Goal: Task Accomplishment & Management: Complete application form

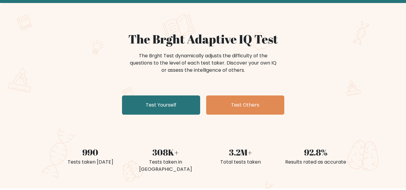
scroll to position [60, 0]
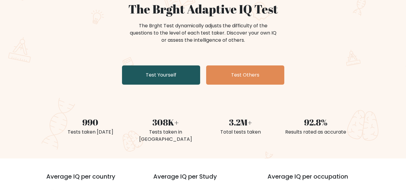
click at [146, 76] on link "Test Yourself" at bounding box center [161, 74] width 78 height 19
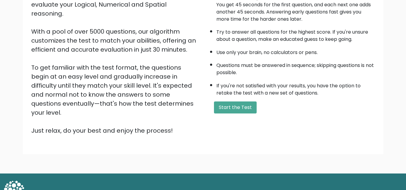
scroll to position [85, 0]
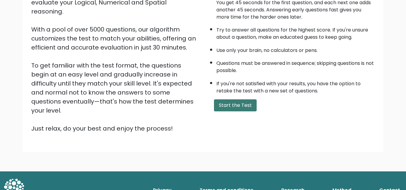
click at [245, 108] on button "Start the Test" at bounding box center [235, 105] width 43 height 12
click at [238, 110] on button "Start the Test" at bounding box center [235, 105] width 43 height 12
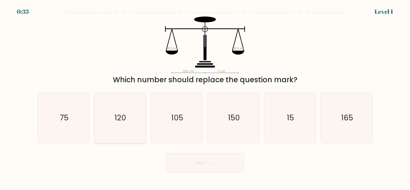
click at [131, 111] on icon "120" at bounding box center [120, 118] width 50 height 50
click at [205, 97] on input "b. 120" at bounding box center [205, 96] width 0 height 2
radio input "true"
click at [198, 167] on button "Next" at bounding box center [205, 162] width 78 height 19
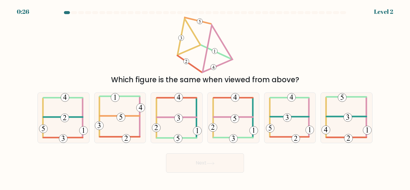
drag, startPoint x: 104, startPoint y: 79, endPoint x: 301, endPoint y: 76, distance: 196.6
click at [301, 76] on div "Which figure is the same when viewed from above?" at bounding box center [205, 79] width 328 height 11
click at [129, 68] on div "Which figure is the same when viewed from above?" at bounding box center [205, 51] width 342 height 69
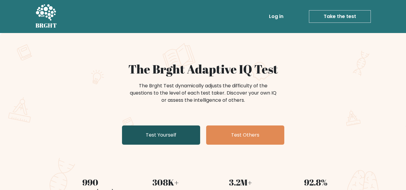
click at [161, 133] on link "Test Yourself" at bounding box center [161, 134] width 78 height 19
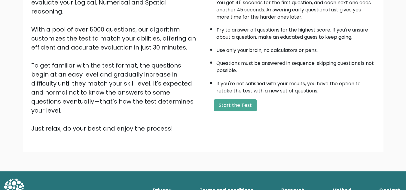
scroll to position [55, 0]
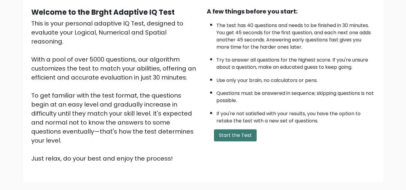
click at [233, 131] on button "Start the Test" at bounding box center [235, 135] width 43 height 12
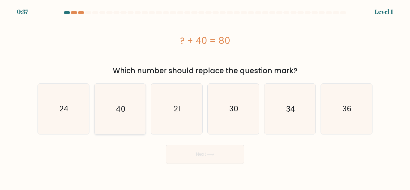
click at [120, 120] on icon "40" at bounding box center [120, 109] width 50 height 50
click at [205, 97] on input "b. 40" at bounding box center [205, 96] width 0 height 2
radio input "true"
click at [195, 151] on button "Next" at bounding box center [205, 154] width 78 height 19
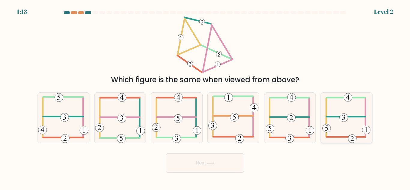
click at [334, 115] on icon at bounding box center [346, 118] width 48 height 50
click at [205, 97] on input "f." at bounding box center [205, 96] width 0 height 2
radio input "true"
click at [77, 118] on icon at bounding box center [63, 118] width 50 height 50
click at [205, 97] on input "a." at bounding box center [205, 96] width 0 height 2
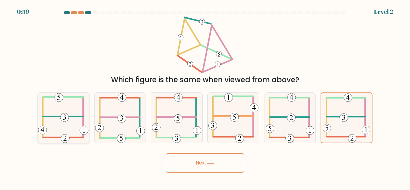
radio input "true"
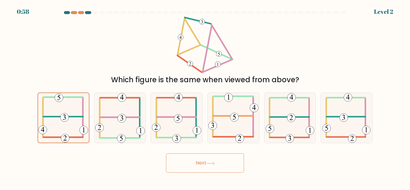
click at [200, 158] on button "Next" at bounding box center [205, 162] width 78 height 19
